Goal: Check status

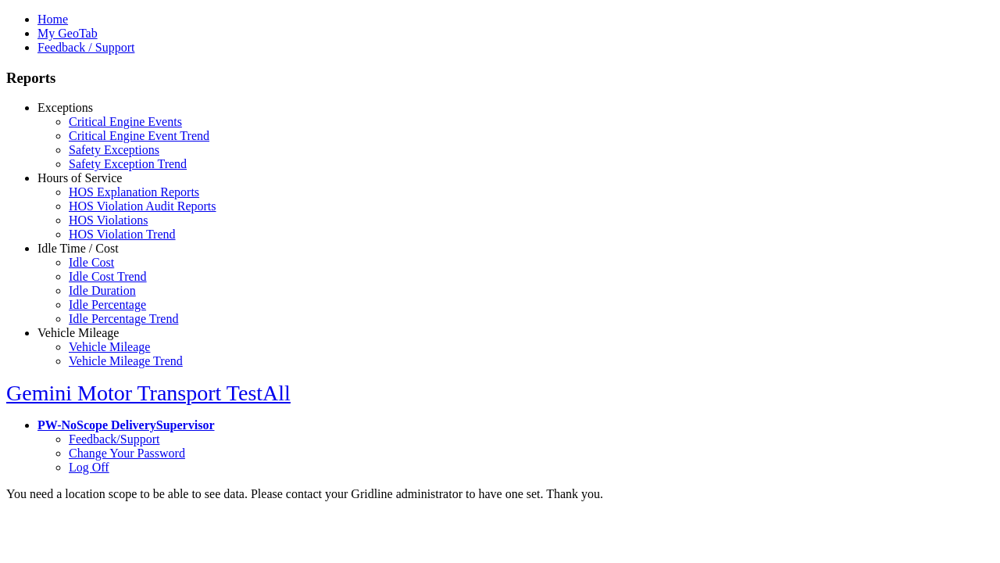
click at [90, 114] on link "Exceptions" at bounding box center [65, 107] width 55 height 13
click at [102, 128] on link "Critical Engine Events" at bounding box center [125, 121] width 113 height 13
type input "**********"
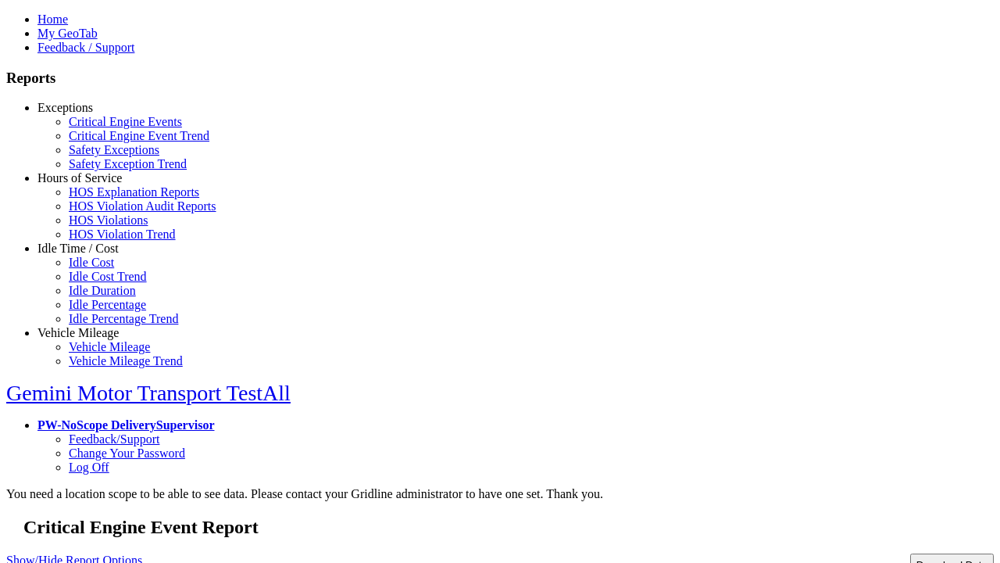
type input "**********"
